Goal: Information Seeking & Learning: Find specific fact

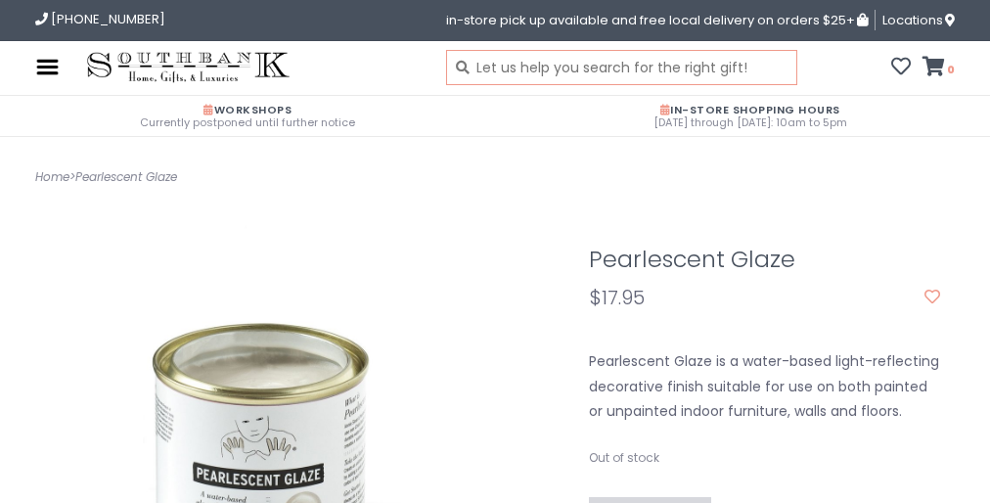
click at [495, 68] on input "text" at bounding box center [621, 67] width 351 height 35
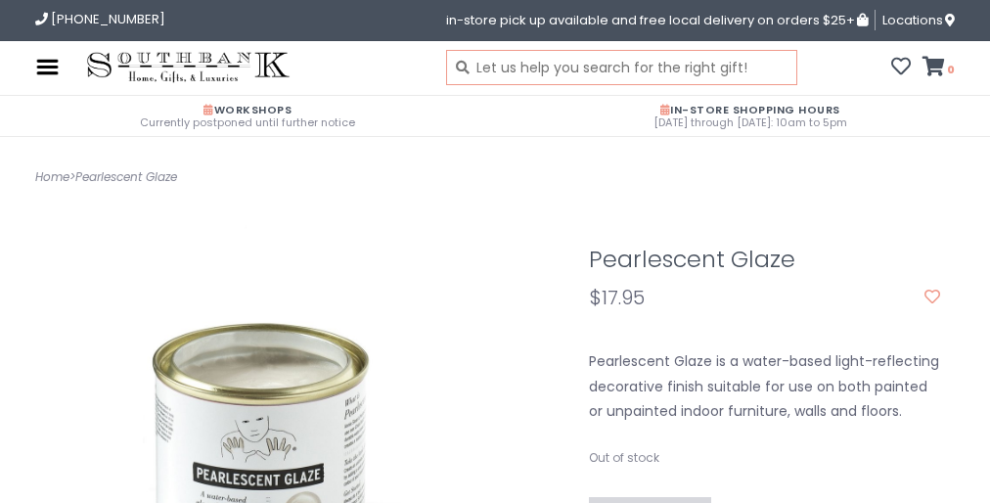
click at [495, 68] on input "text" at bounding box center [621, 67] width 351 height 35
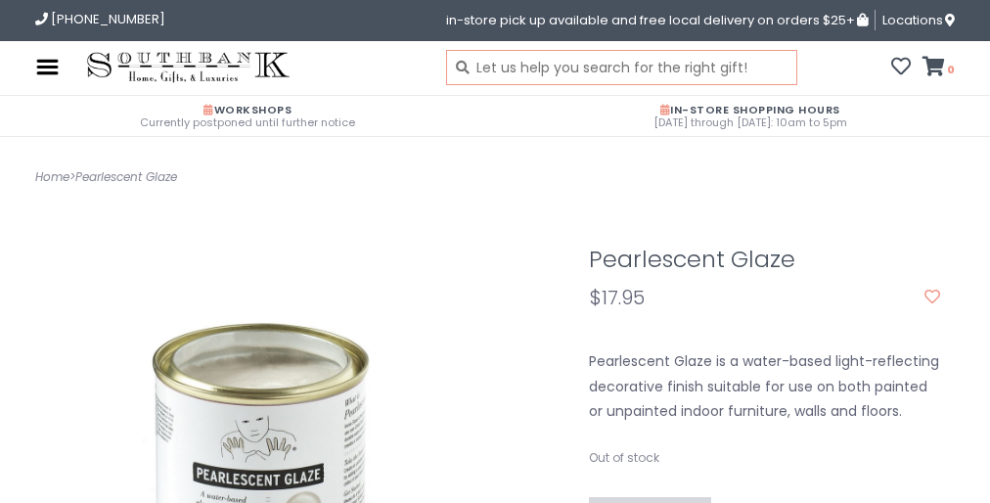
click at [495, 68] on input "text" at bounding box center [621, 67] width 351 height 35
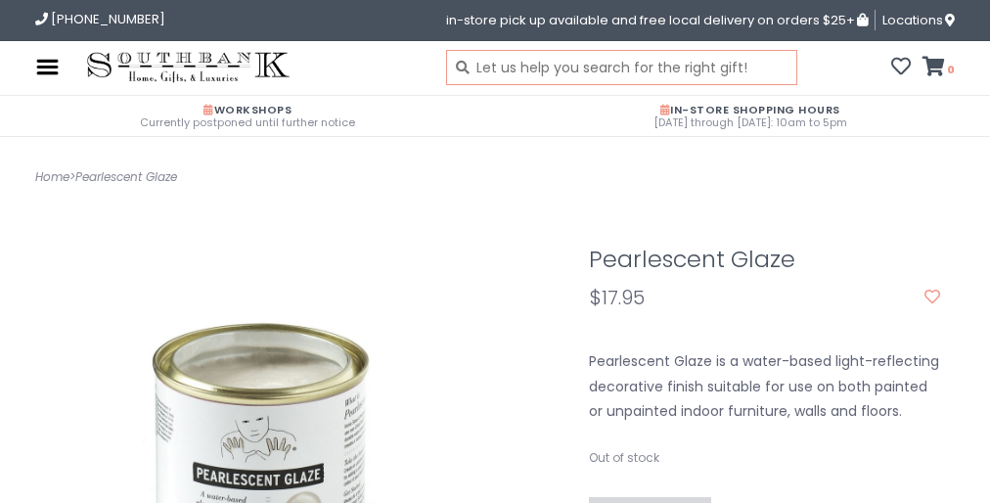
click at [495, 68] on input "text" at bounding box center [621, 67] width 351 height 35
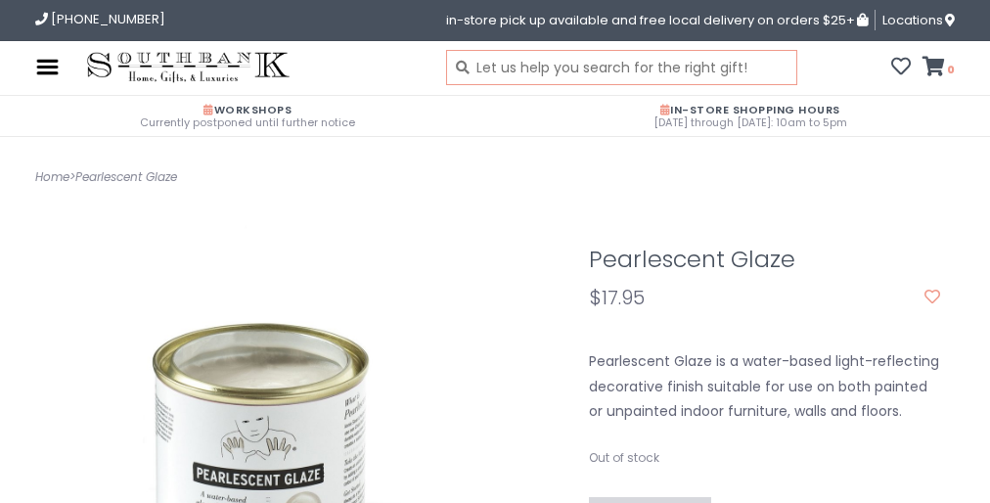
click at [495, 68] on input "text" at bounding box center [621, 67] width 351 height 35
